Goal: Transaction & Acquisition: Purchase product/service

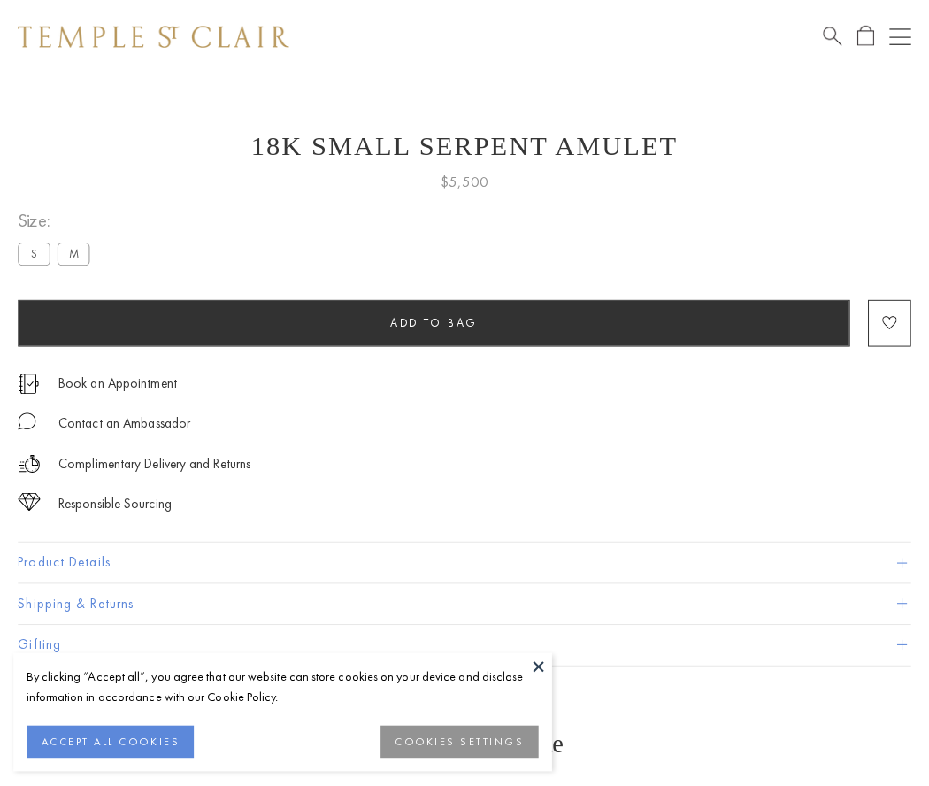
scroll to position [20, 0]
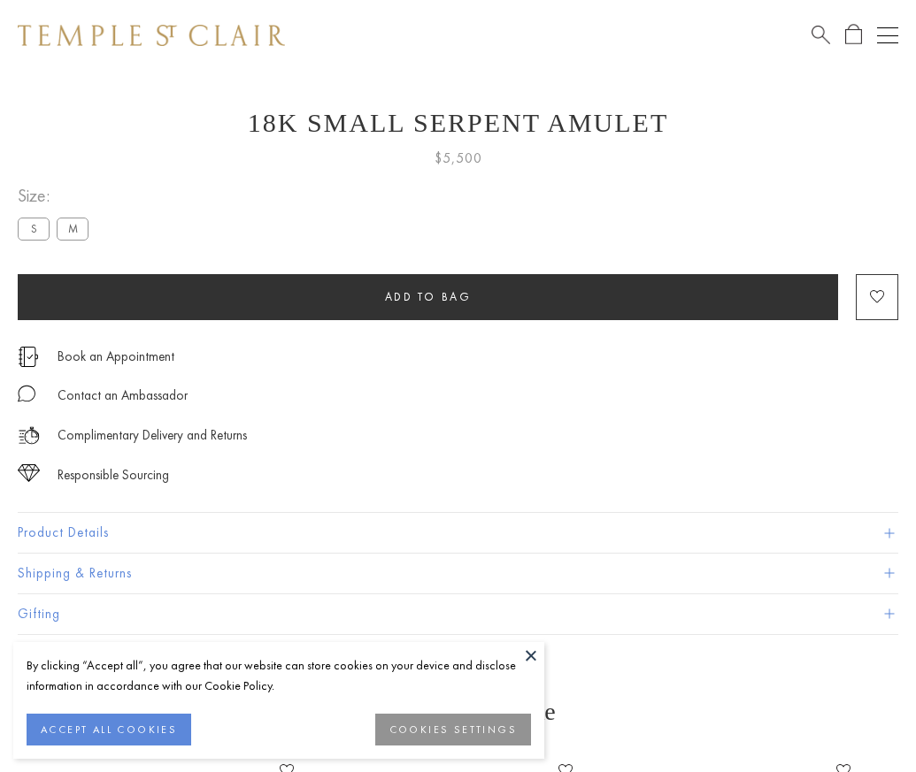
click at [427, 296] on span "Add to bag" at bounding box center [428, 296] width 87 height 15
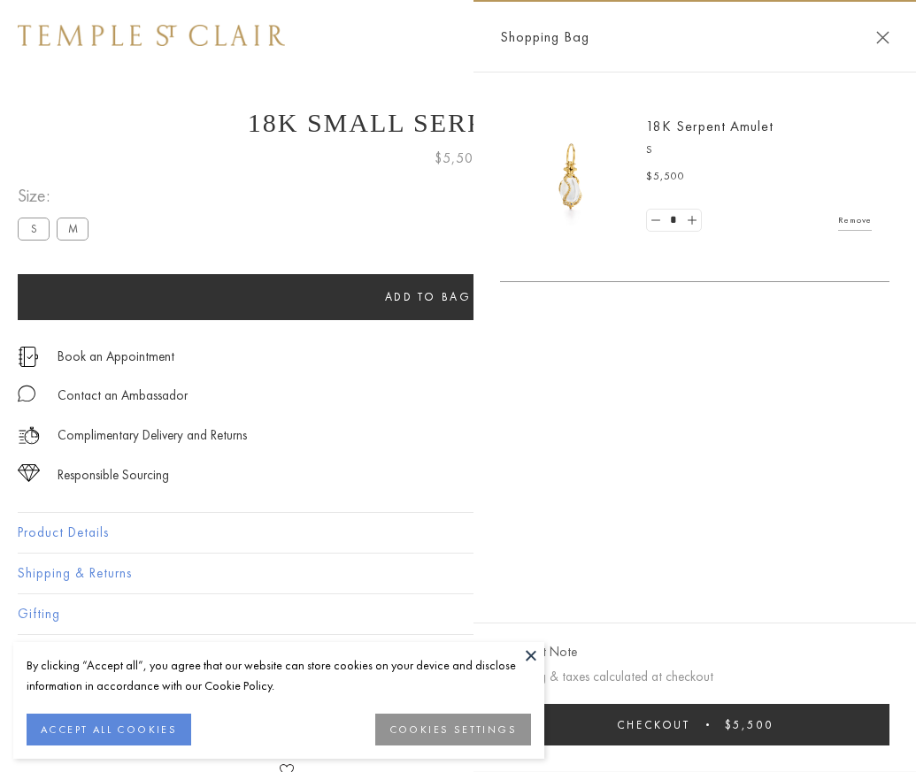
click at [770, 738] on button "Checkout $5,500" at bounding box center [694, 725] width 389 height 42
